Goal: Task Accomplishment & Management: Use online tool/utility

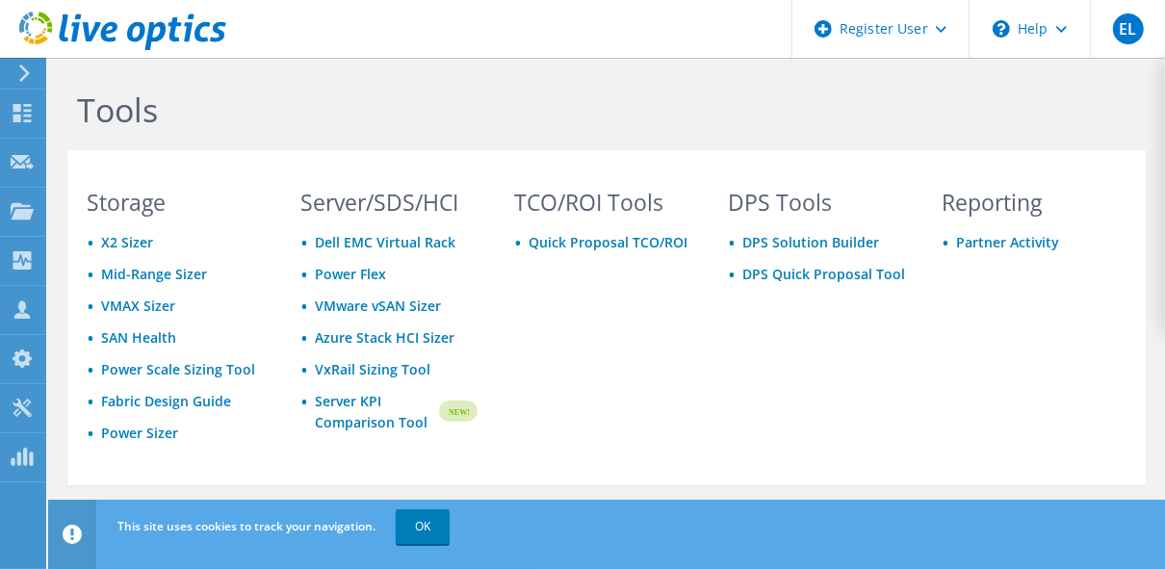
click at [17, 69] on icon at bounding box center [24, 73] width 14 height 17
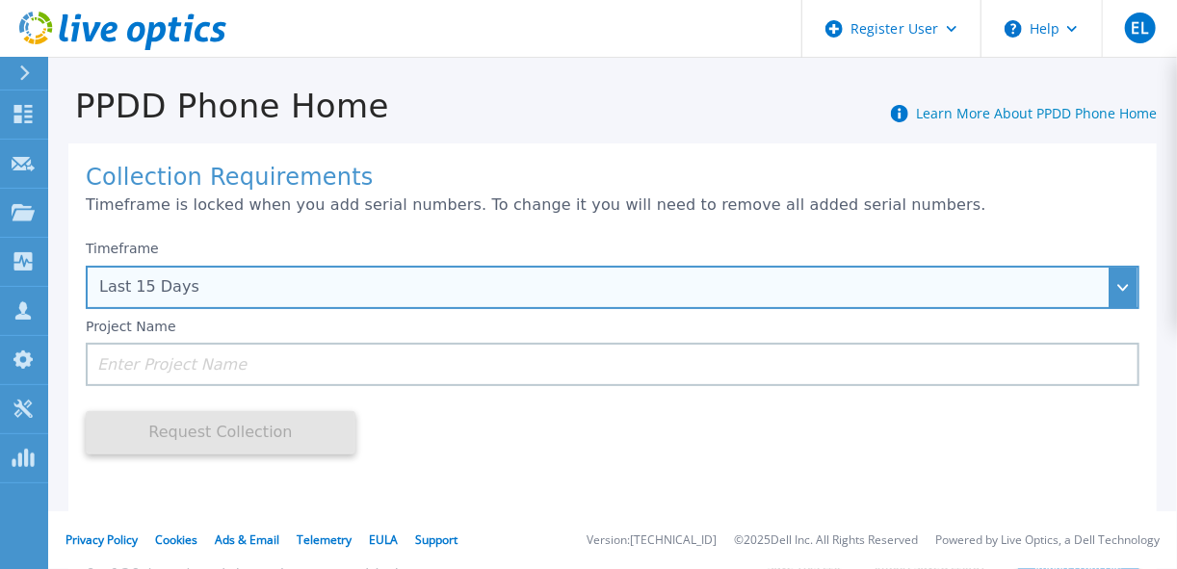
click at [144, 279] on div "Last 15 Days" at bounding box center [602, 286] width 1006 height 17
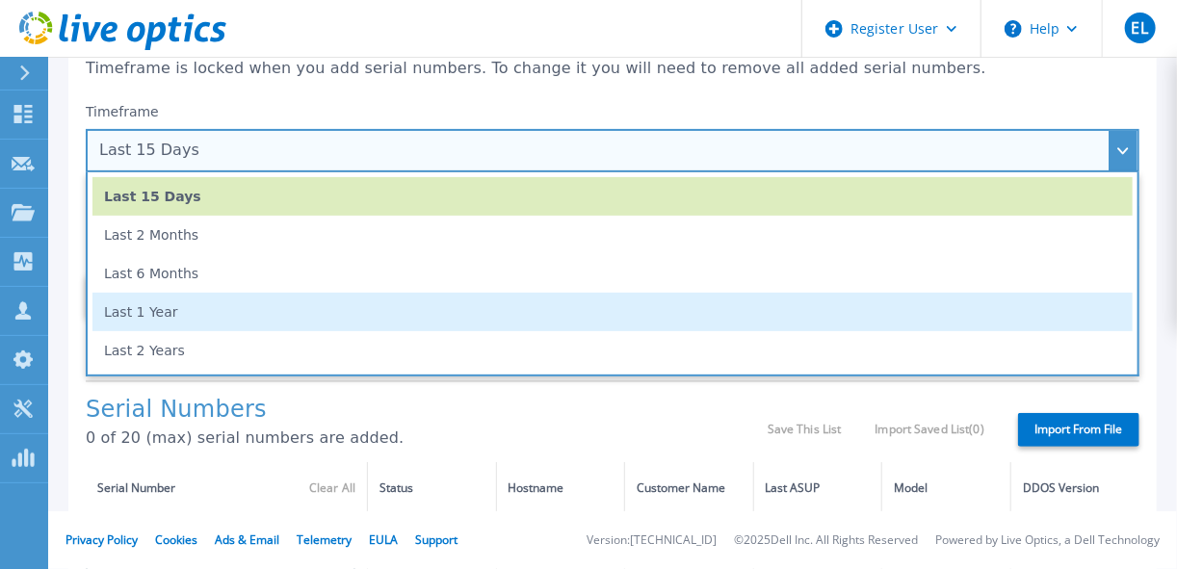
scroll to position [154, 0]
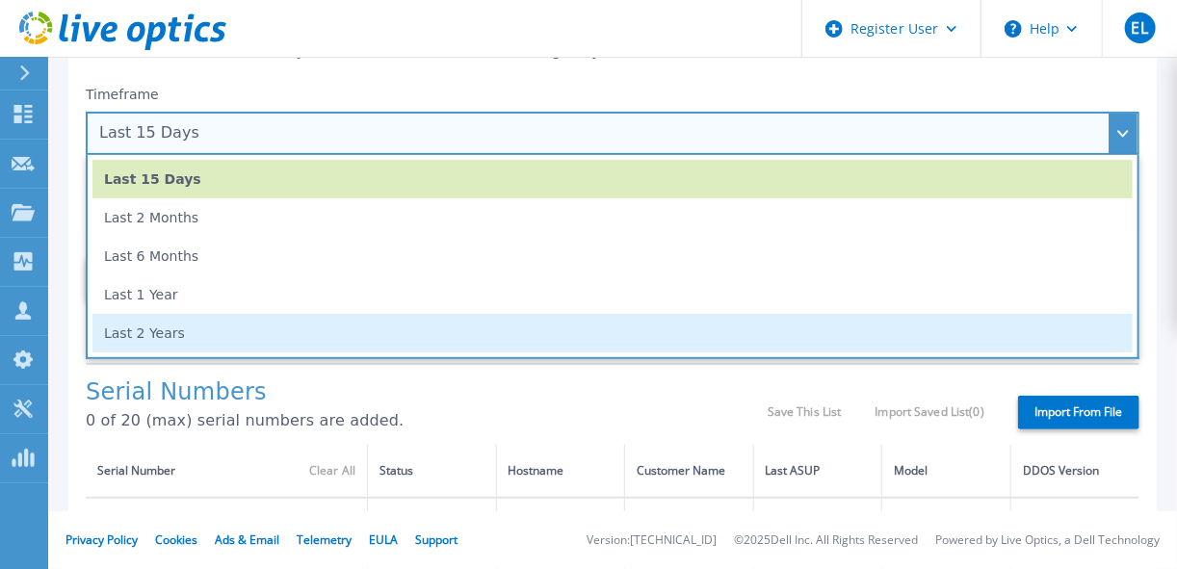
click at [170, 334] on li "Last 2 Years" at bounding box center [612, 333] width 1040 height 39
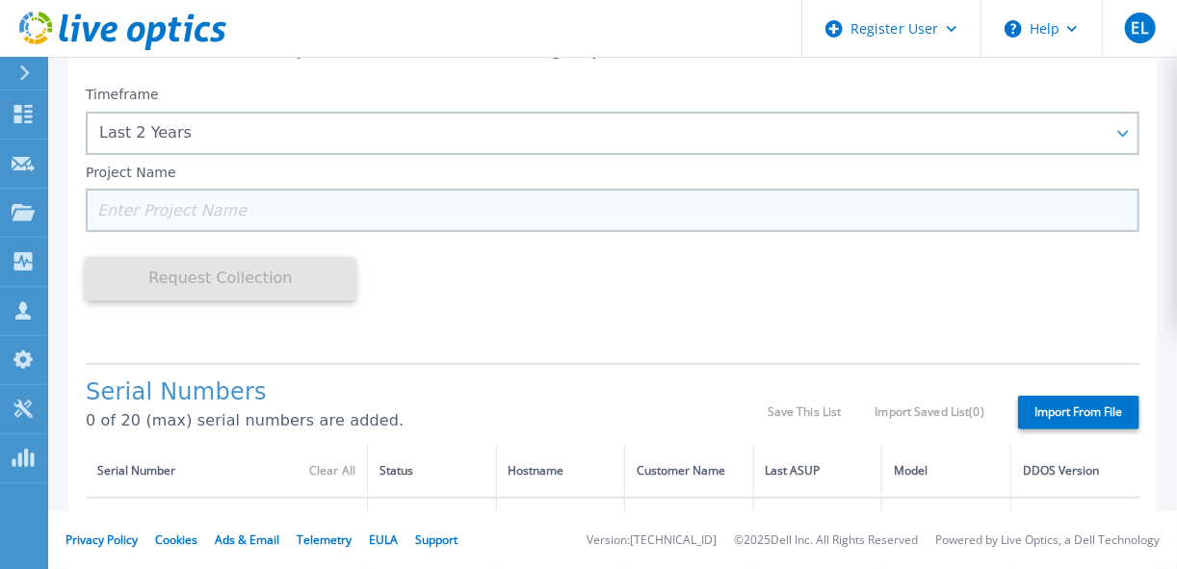
click at [201, 213] on input at bounding box center [613, 210] width 1054 height 43
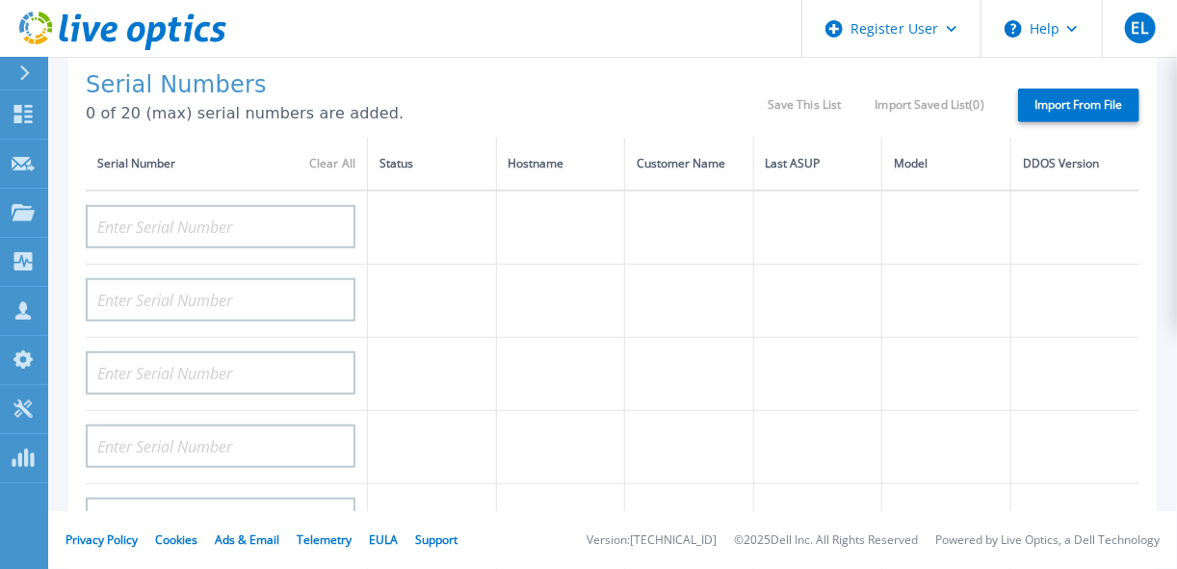
scroll to position [462, 0]
type input "GIII"
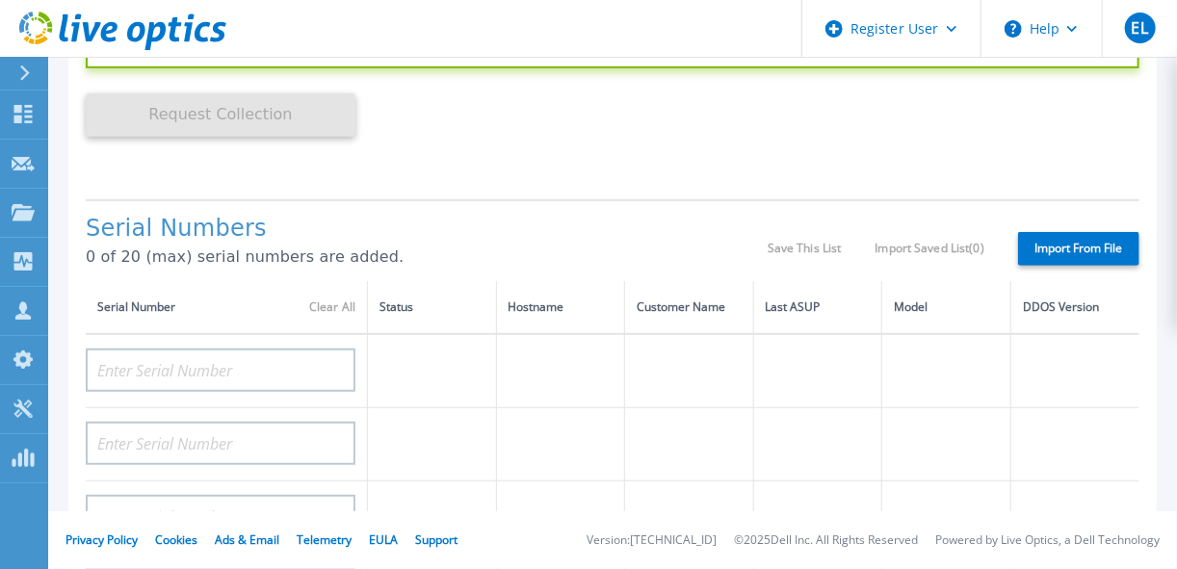
scroll to position [308, 0]
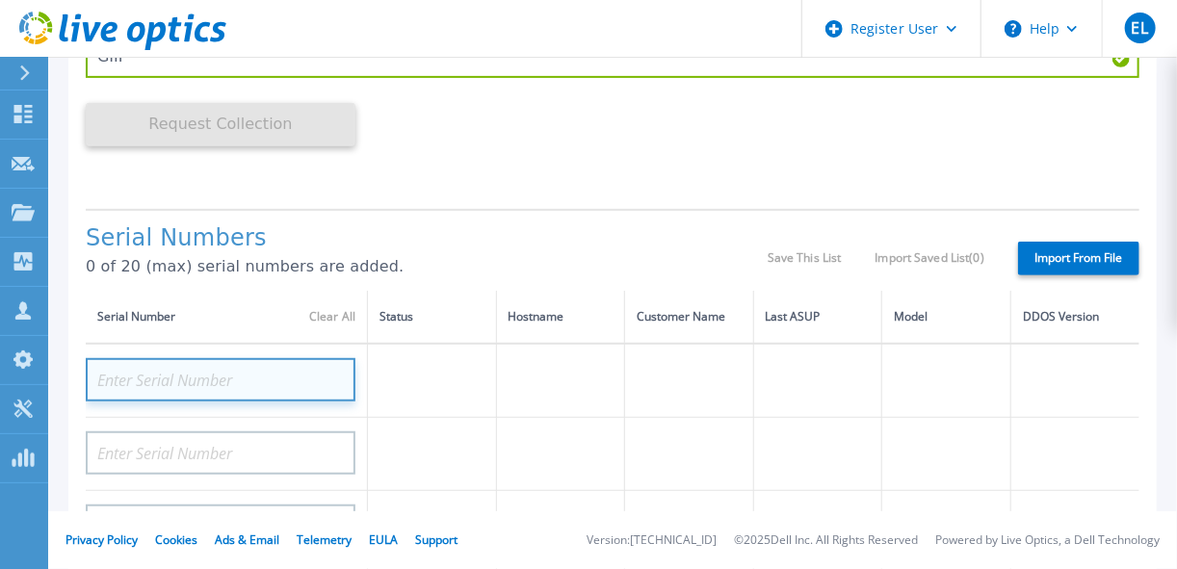
click at [246, 370] on input at bounding box center [221, 379] width 270 height 43
paste input "APX00230307916"
type input "APX00230307916"
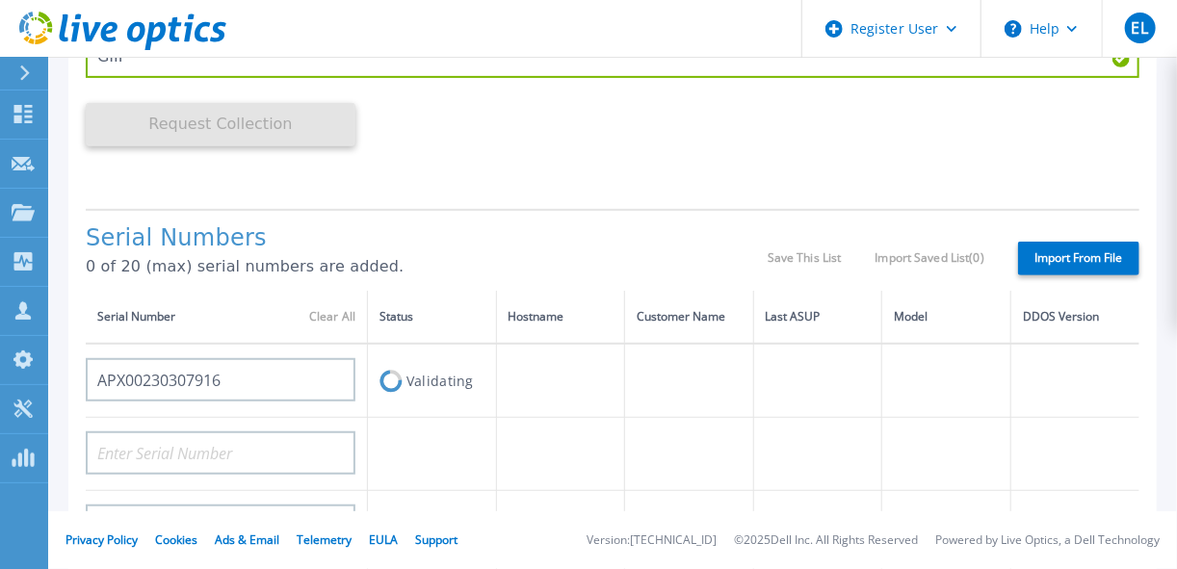
click at [260, 416] on td "APX00230307916" at bounding box center [227, 381] width 282 height 74
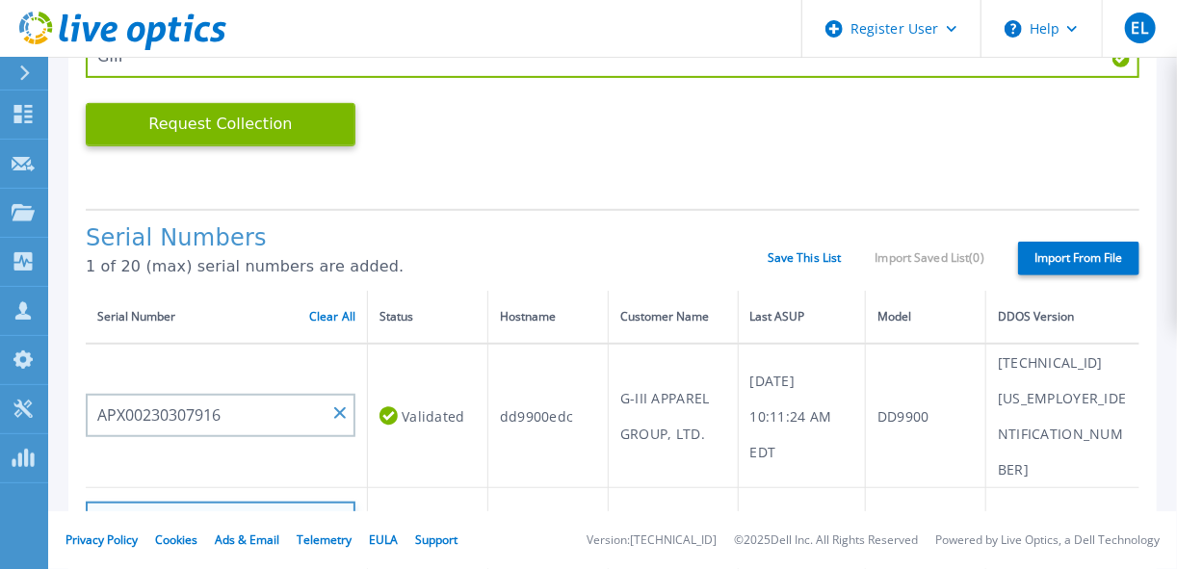
click at [189, 502] on input at bounding box center [221, 523] width 270 height 43
paste input "APX00230307916"
type input "APX00230307916"
drag, startPoint x: 256, startPoint y: 446, endPoint x: 46, endPoint y: 450, distance: 210.0
click at [46, 450] on div "Dashboard Dashboard Request Capture Request Capture Projects Projects Search Pr…" at bounding box center [588, 284] width 1177 height 569
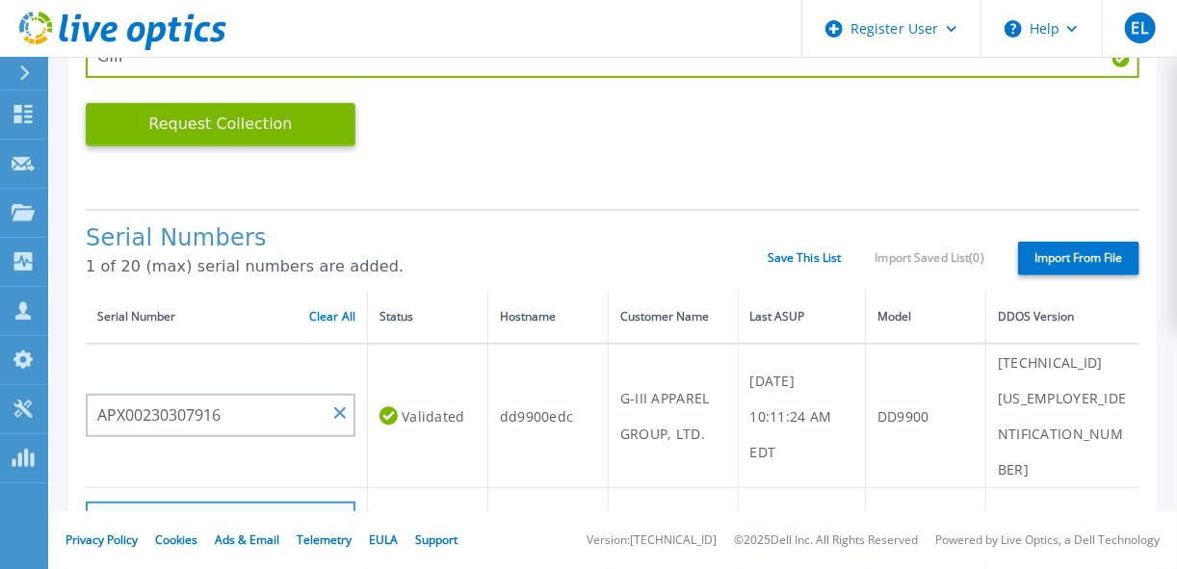
click at [194, 502] on input at bounding box center [221, 523] width 270 height 43
paste input "APX00230305535"
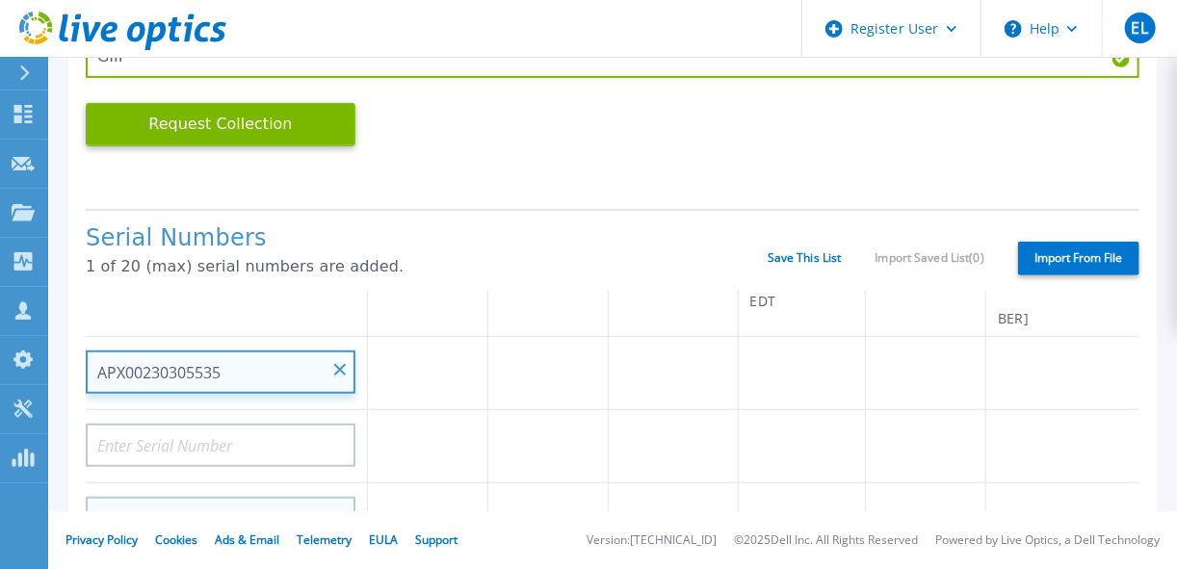
scroll to position [154, 0]
type input "APX00230305535"
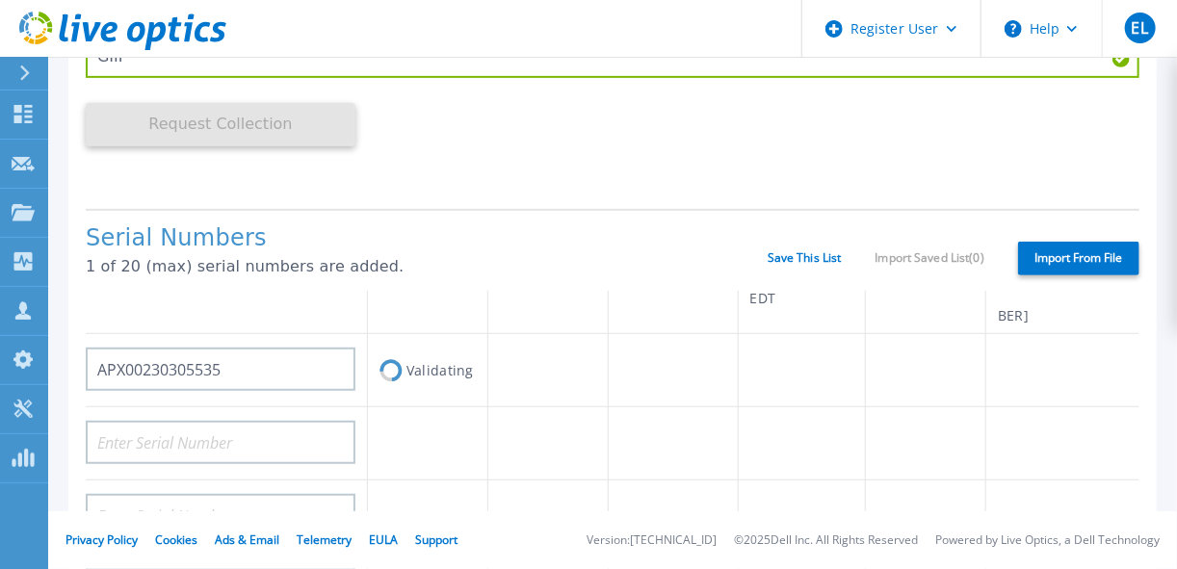
click at [289, 334] on td "APX00230305535" at bounding box center [227, 370] width 282 height 73
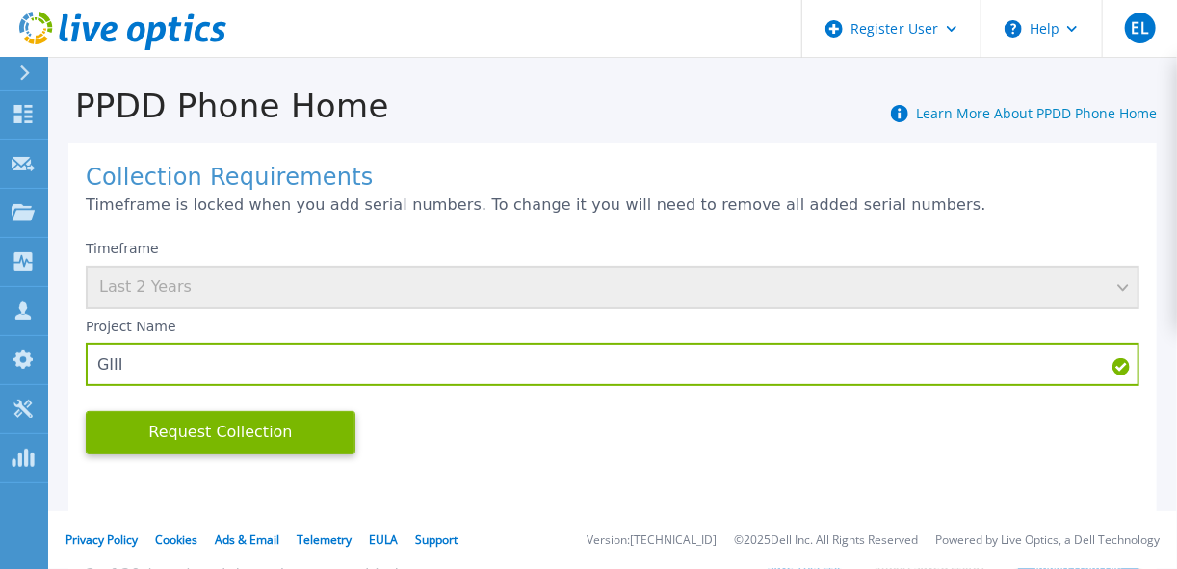
scroll to position [0, 0]
click at [260, 429] on button "Request Collection" at bounding box center [221, 432] width 270 height 43
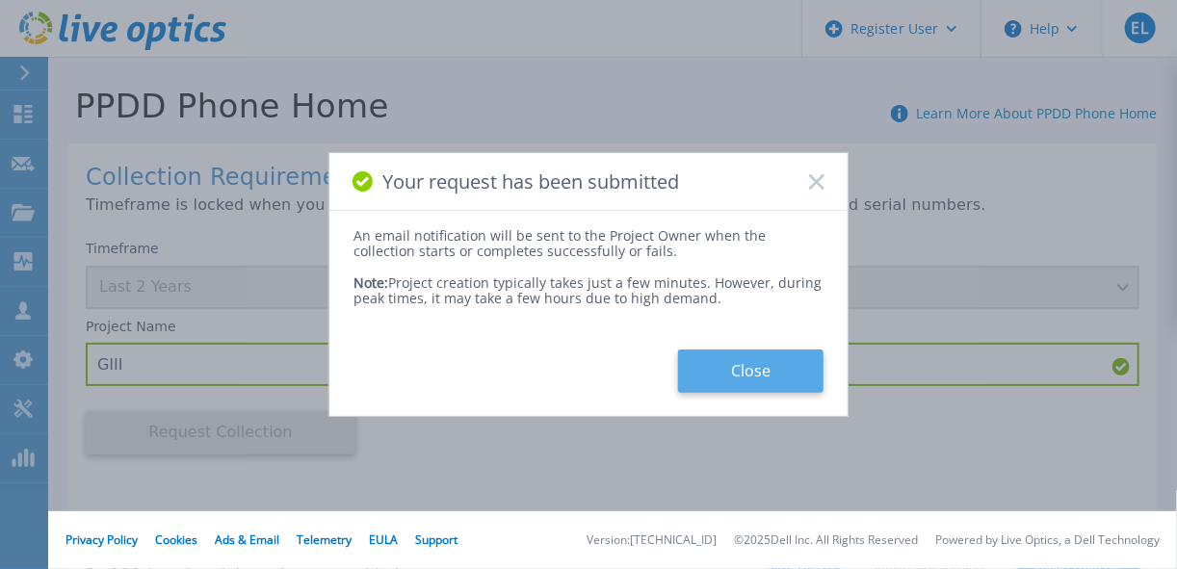
click at [761, 362] on button "Close" at bounding box center [750, 371] width 145 height 43
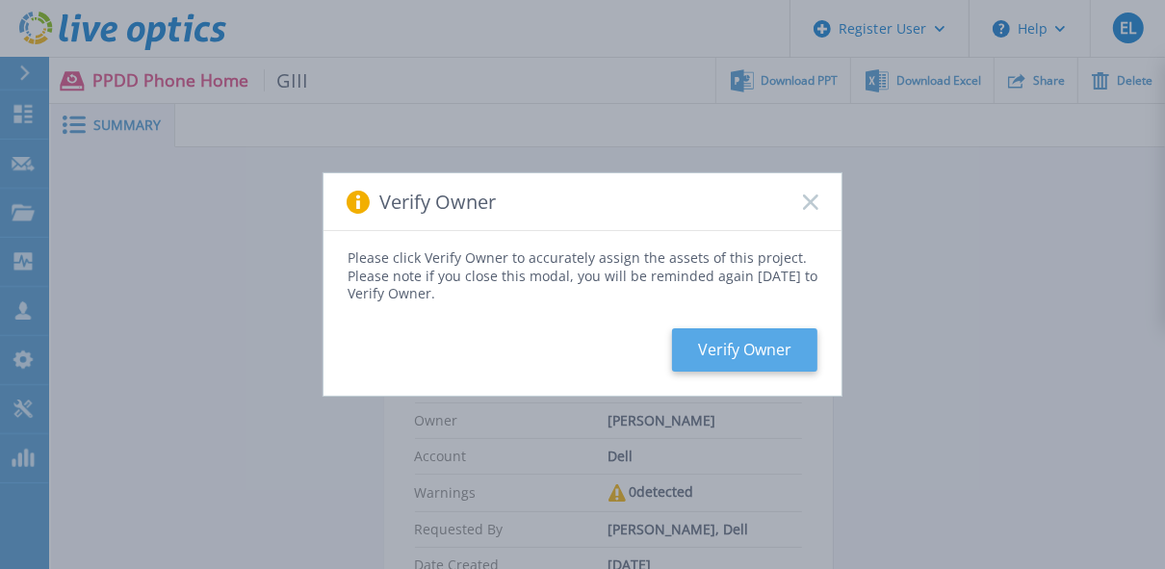
click at [767, 339] on button "Verify Owner" at bounding box center [744, 349] width 145 height 43
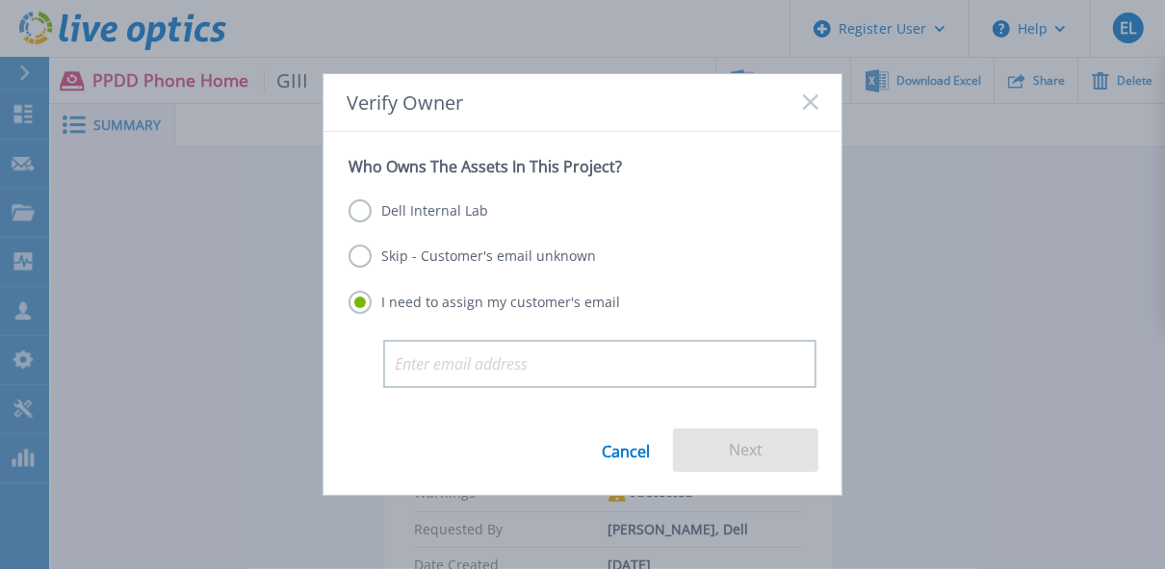
click at [471, 255] on label "Skip - Customer's email unknown" at bounding box center [473, 256] width 248 height 23
click at [0, 0] on input "Skip - Customer's email unknown" at bounding box center [0, 0] width 0 height 0
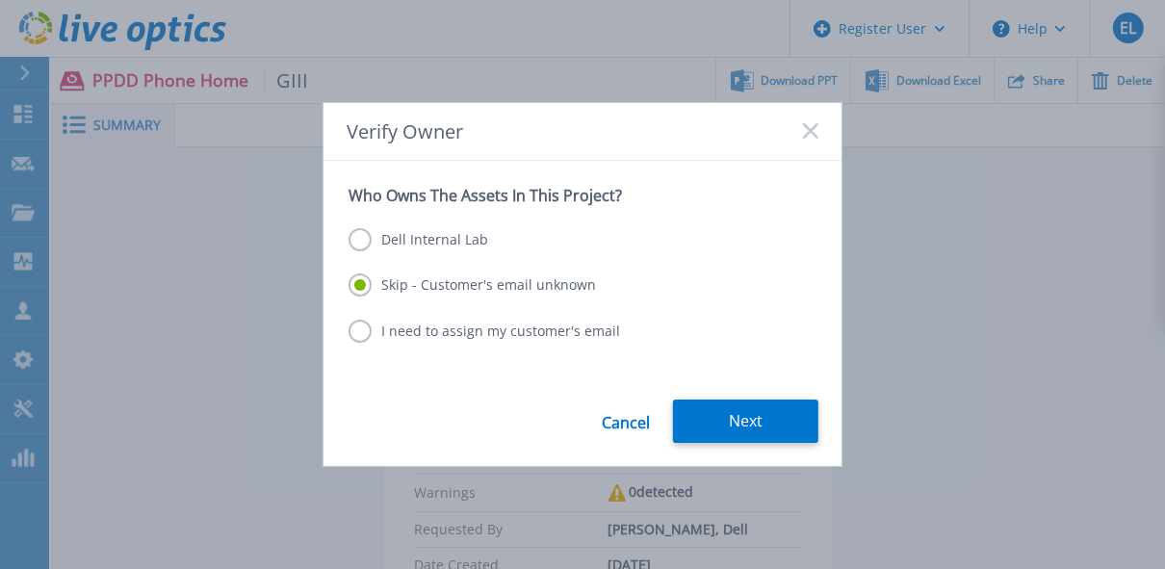
click at [747, 416] on button "Next" at bounding box center [745, 421] width 145 height 43
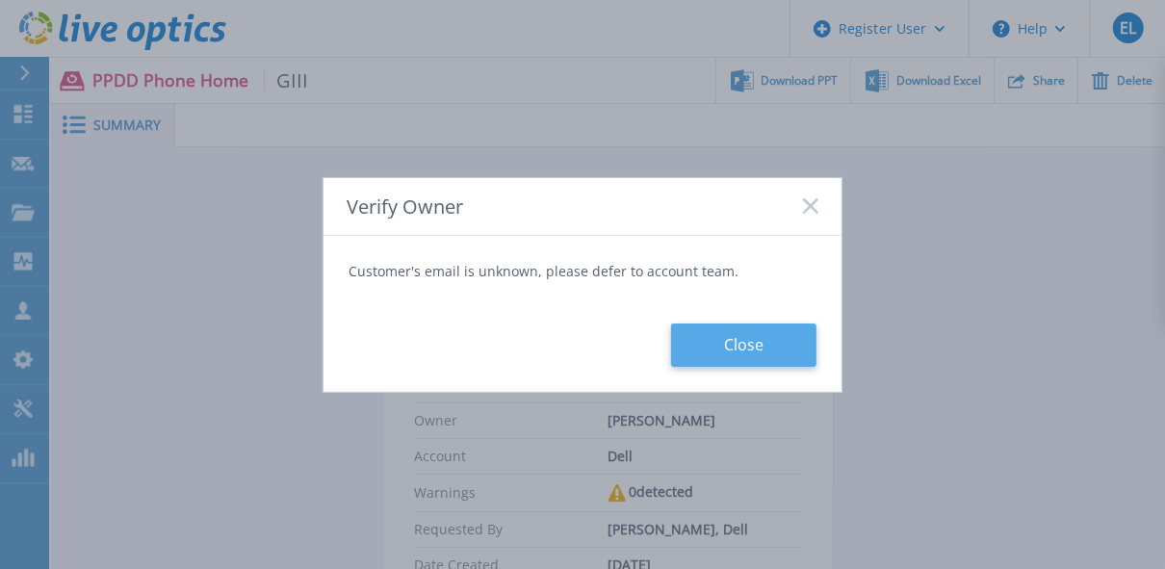
click at [769, 347] on button "Close" at bounding box center [743, 345] width 145 height 43
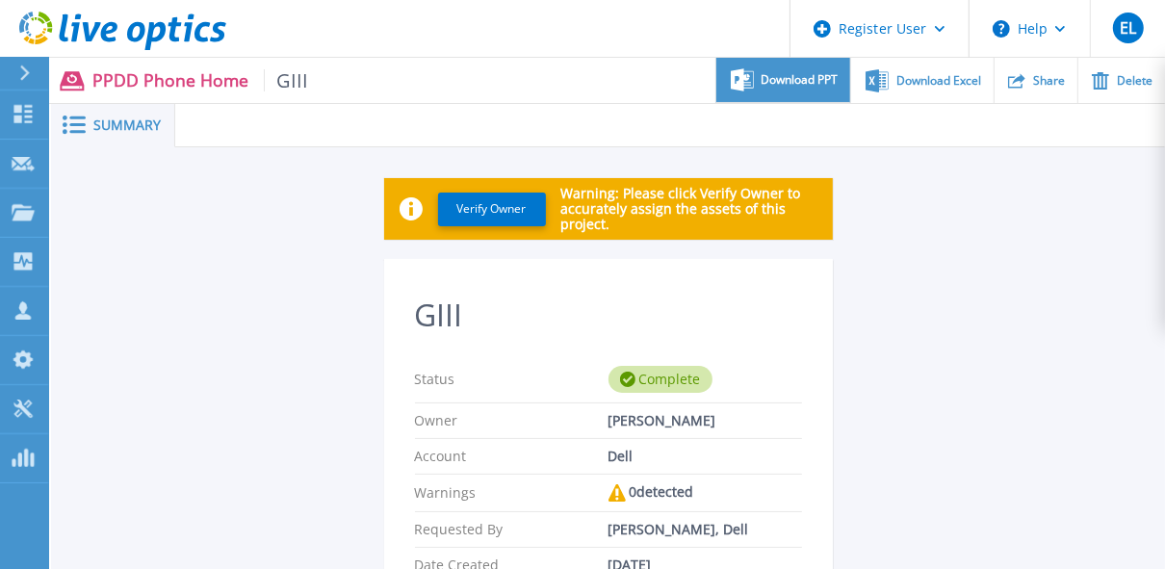
click at [797, 80] on span "Download PPT" at bounding box center [800, 80] width 77 height 12
